Goal: Task Accomplishment & Management: Use online tool/utility

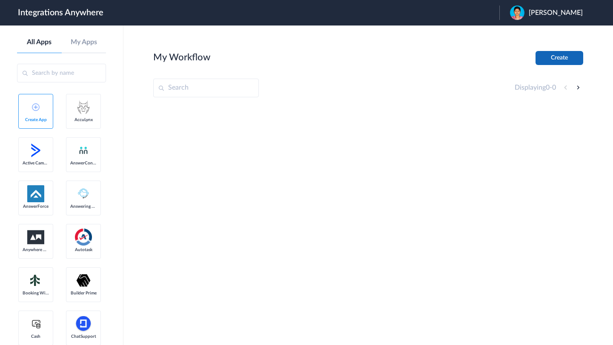
click at [556, 64] on button "Create" at bounding box center [559, 58] width 48 height 14
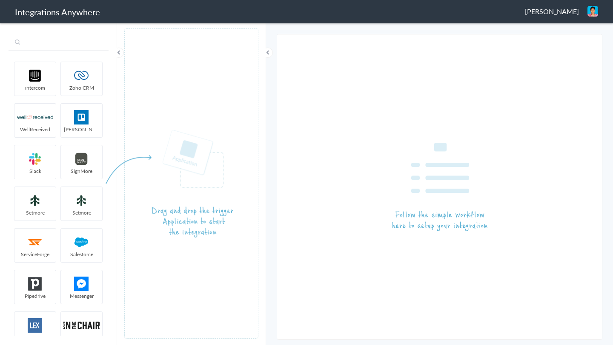
click at [55, 44] on input "text" at bounding box center [59, 43] width 100 height 16
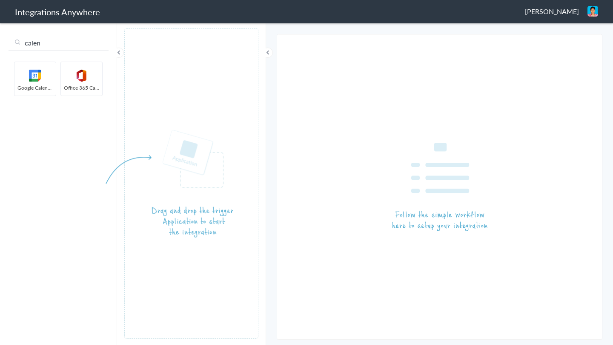
drag, startPoint x: 43, startPoint y: 81, endPoint x: 200, endPoint y: 144, distance: 169.4
drag, startPoint x: 33, startPoint y: 77, endPoint x: 217, endPoint y: 208, distance: 225.4
click at [174, 82] on article at bounding box center [191, 184] width 134 height 311
drag, startPoint x: 33, startPoint y: 78, endPoint x: 171, endPoint y: 102, distance: 140.3
click at [69, 37] on input "calen" at bounding box center [59, 43] width 100 height 16
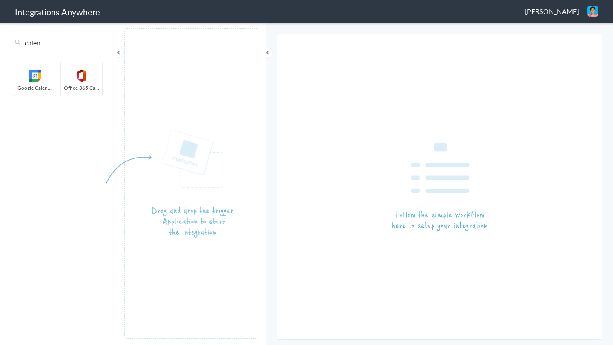
click at [69, 37] on input "calen" at bounding box center [59, 43] width 100 height 16
type input "setmo"
drag, startPoint x: 37, startPoint y: 84, endPoint x: 190, endPoint y: 170, distance: 175.1
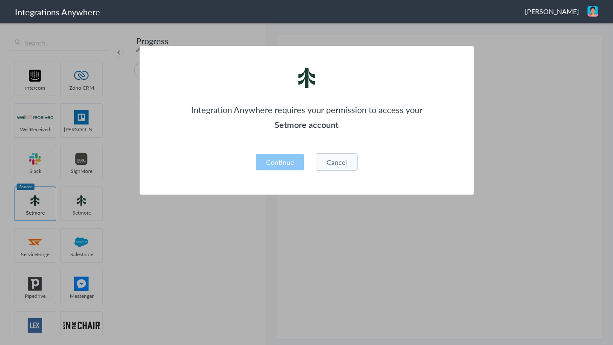
click at [317, 128] on h3 "Setmore account" at bounding box center [307, 124] width 232 height 15
click at [313, 140] on div "Integration Anywhere requires your permission to access your Setmore account Pl…" at bounding box center [307, 120] width 334 height 149
click at [280, 165] on button "Continue" at bounding box center [280, 162] width 48 height 17
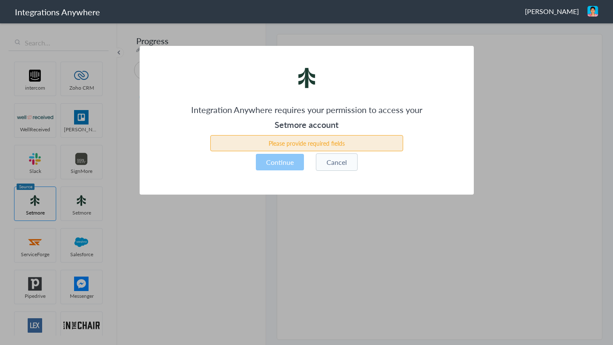
click at [313, 143] on div "Please provide required fields" at bounding box center [306, 143] width 193 height 16
click at [336, 160] on button "Cancel" at bounding box center [337, 162] width 42 height 17
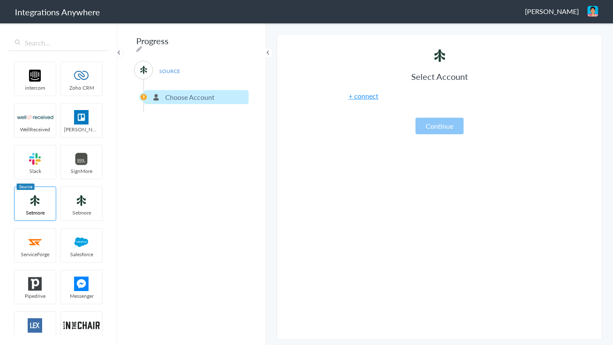
click at [356, 97] on link "+ connect" at bounding box center [363, 96] width 30 height 10
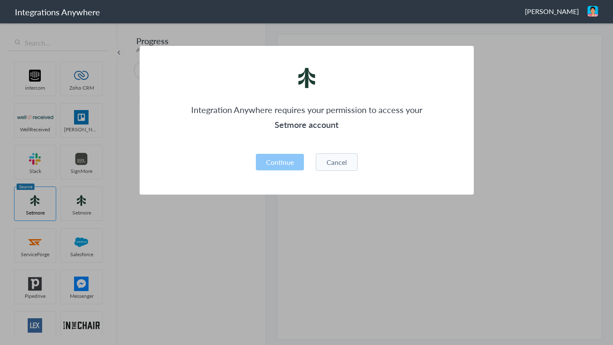
click at [284, 141] on div "Integration Anywhere requires your permission to access your Setmore account Pl…" at bounding box center [307, 120] width 334 height 149
click at [311, 121] on h3 "Setmore account" at bounding box center [307, 124] width 232 height 15
click at [285, 126] on h3 "Setmore account" at bounding box center [307, 124] width 232 height 15
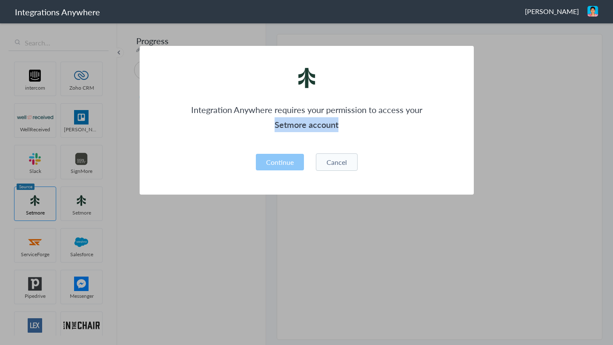
click at [285, 126] on h3 "Setmore account" at bounding box center [307, 124] width 232 height 15
click at [285, 139] on div "Integration Anywhere requires your permission to access your Setmore account Pl…" at bounding box center [307, 120] width 334 height 149
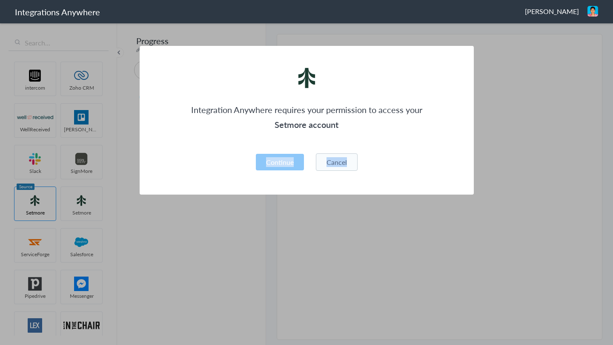
click at [285, 139] on div "Integration Anywhere requires your permission to access your Setmore account Pl…" at bounding box center [307, 120] width 334 height 149
click at [310, 147] on div "Integration Anywhere requires your permission to access your Setmore account Pl…" at bounding box center [307, 120] width 334 height 149
drag, startPoint x: 342, startPoint y: 125, endPoint x: 279, endPoint y: 126, distance: 63.0
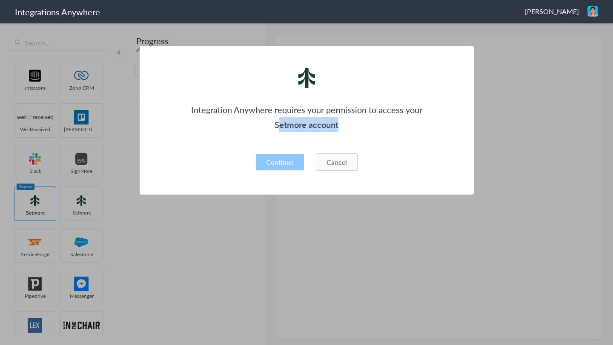
click at [280, 126] on h3 "Setmore account" at bounding box center [307, 124] width 232 height 15
drag, startPoint x: 279, startPoint y: 126, endPoint x: 281, endPoint y: 160, distance: 34.1
click at [281, 160] on div "Integration Anywhere requires your permission to access your Setmore account Pl…" at bounding box center [307, 120] width 334 height 149
click at [291, 161] on button "Continue" at bounding box center [280, 162] width 48 height 17
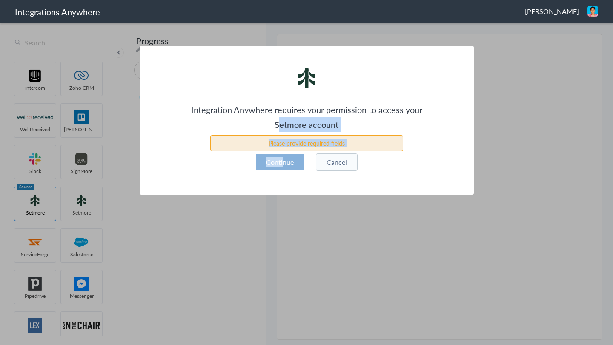
click at [287, 164] on button "Continue" at bounding box center [280, 162] width 48 height 17
click at [334, 163] on button "Cancel" at bounding box center [337, 162] width 42 height 17
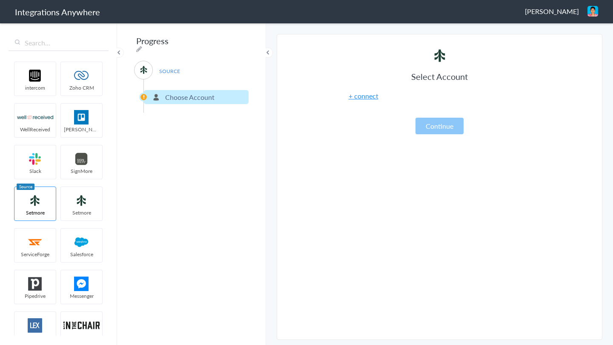
click at [364, 94] on link "+ connect" at bounding box center [363, 96] width 30 height 10
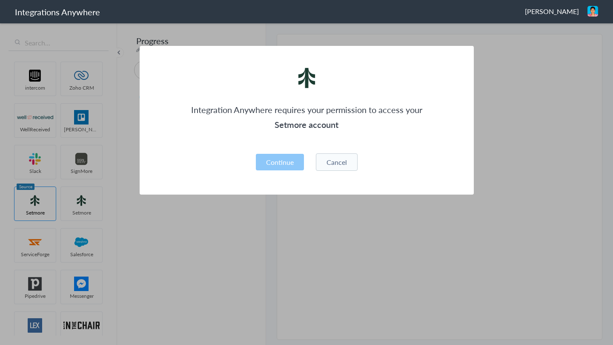
click at [330, 163] on button "Cancel" at bounding box center [337, 162] width 42 height 17
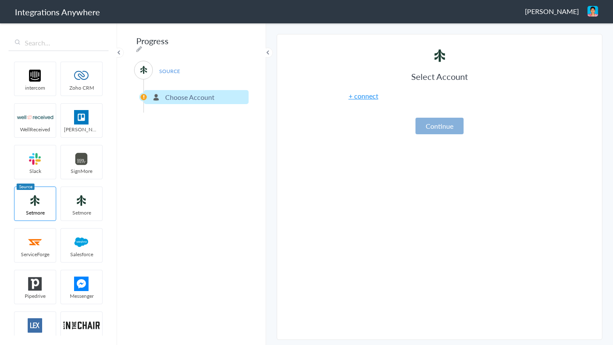
click at [444, 126] on button "Continue" at bounding box center [439, 126] width 48 height 17
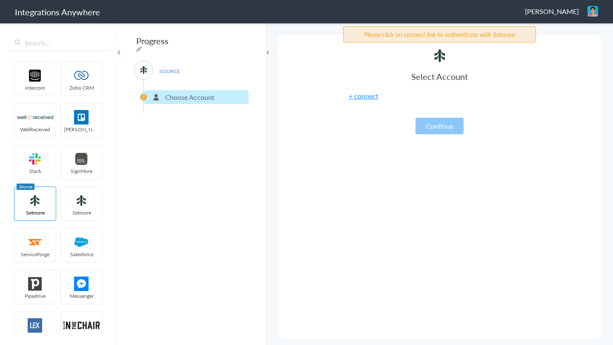
click at [447, 82] on h3 "Select Account" at bounding box center [439, 77] width 213 height 12
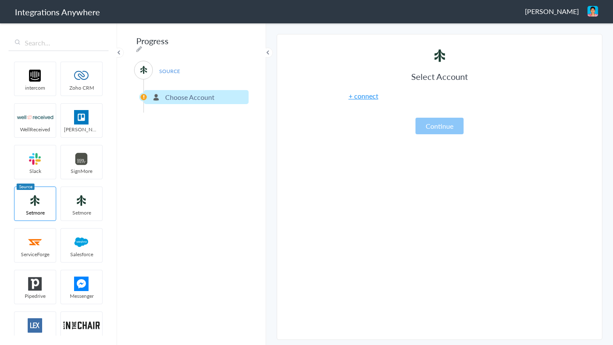
click at [366, 99] on link "+ connect" at bounding box center [363, 96] width 30 height 10
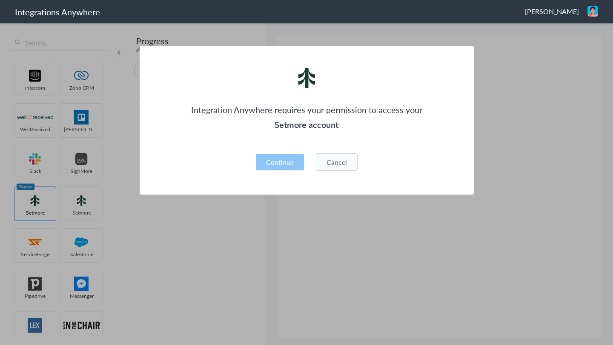
click at [313, 79] on img at bounding box center [307, 78] width 28 height 28
click at [299, 90] on img at bounding box center [307, 78] width 28 height 28
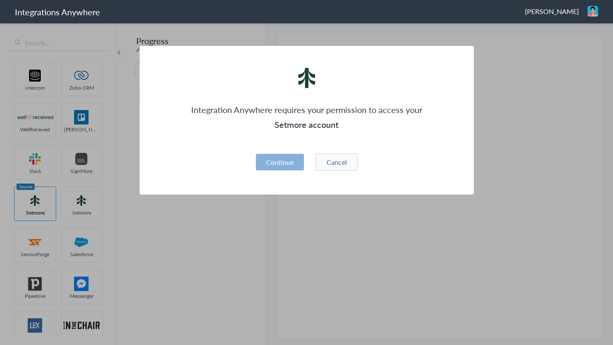
click at [280, 162] on button "Continue" at bounding box center [280, 162] width 48 height 17
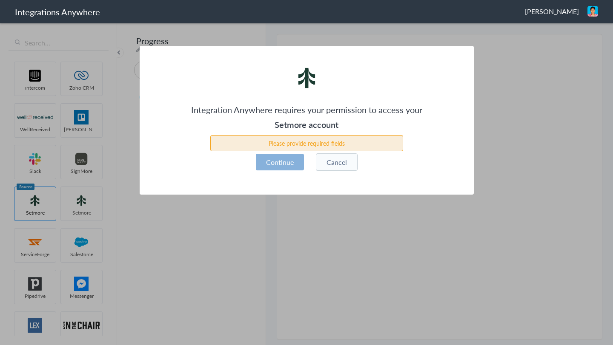
click at [280, 162] on button "Continue" at bounding box center [280, 162] width 48 height 17
click at [340, 164] on button "Cancel" at bounding box center [337, 162] width 42 height 17
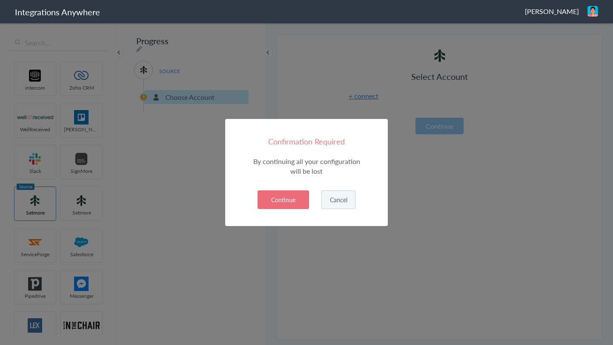
click at [291, 202] on button "Continue" at bounding box center [282, 200] width 51 height 19
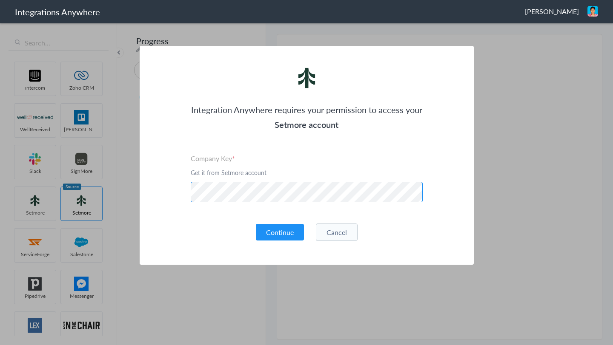
scroll to position [0, 14]
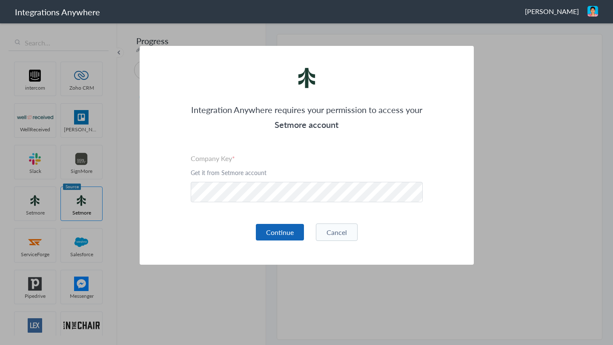
click at [280, 234] on button "Continue" at bounding box center [280, 232] width 48 height 17
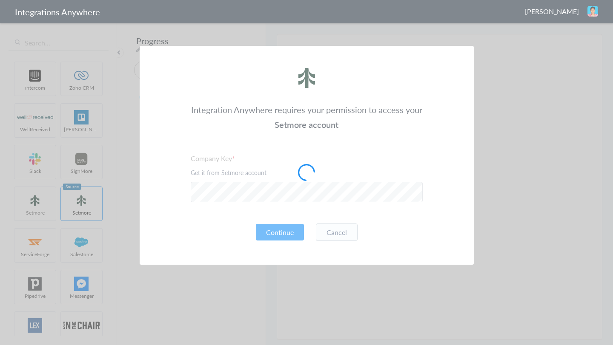
click at [338, 239] on div at bounding box center [306, 172] width 613 height 345
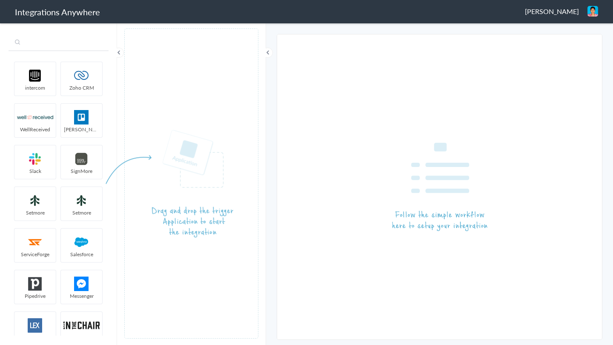
click at [57, 44] on input "text" at bounding box center [59, 43] width 100 height 16
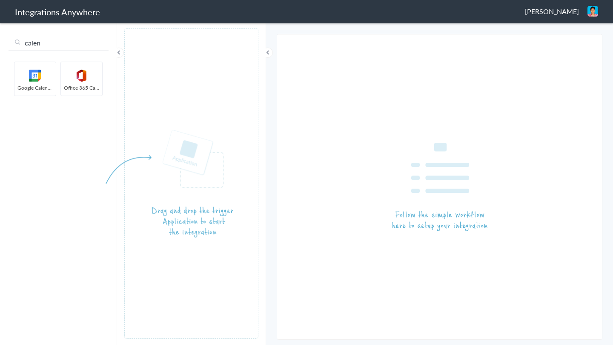
drag, startPoint x: 34, startPoint y: 70, endPoint x: 206, endPoint y: 217, distance: 226.0
click at [56, 39] on input "calen" at bounding box center [59, 43] width 100 height 16
drag, startPoint x: 32, startPoint y: 74, endPoint x: 188, endPoint y: 177, distance: 187.6
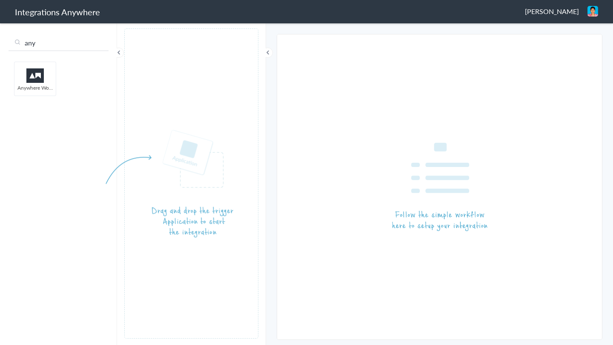
click at [49, 38] on input "any" at bounding box center [59, 43] width 100 height 16
type input "setmore"
drag, startPoint x: 34, startPoint y: 115, endPoint x: 198, endPoint y: 156, distance: 169.2
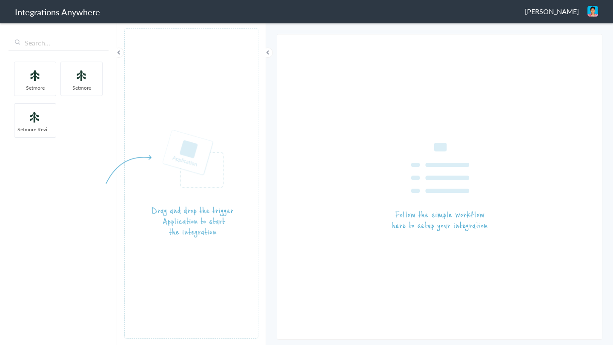
drag, startPoint x: 82, startPoint y: 84, endPoint x: 186, endPoint y: 193, distance: 151.1
